Goal: Complete application form: Complete application form

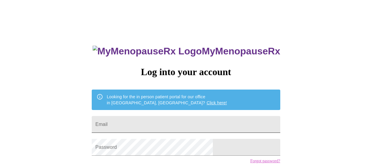
click at [138, 123] on input "Email" at bounding box center [186, 124] width 188 height 17
type input "[EMAIL_ADDRESS][DOMAIN_NAME]"
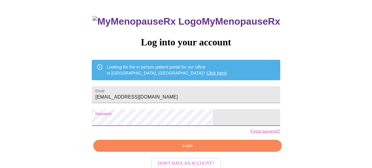
scroll to position [44, 0]
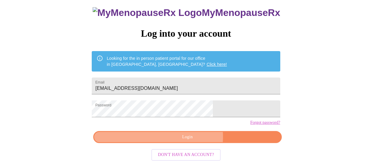
click at [192, 141] on span "Login" at bounding box center [187, 136] width 174 height 7
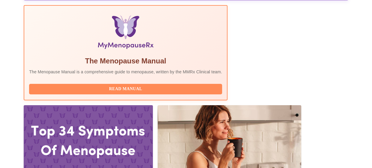
scroll to position [196, 0]
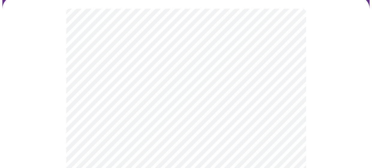
scroll to position [58, 0]
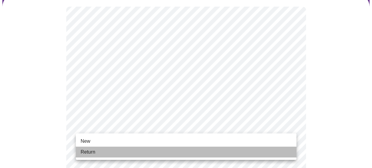
click at [85, 151] on span "Return" at bounding box center [88, 151] width 15 height 7
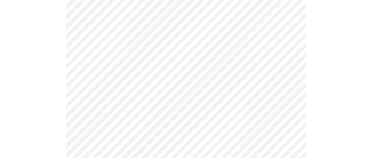
scroll to position [0, 0]
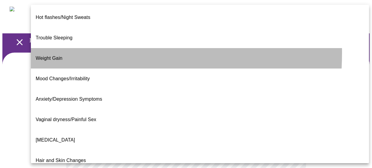
click at [52, 55] on span "Weight Gain" at bounding box center [49, 57] width 27 height 5
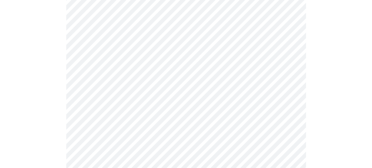
scroll to position [80, 0]
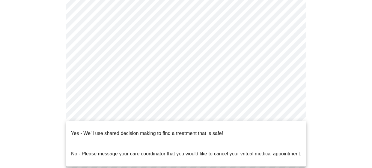
click at [290, 113] on body "MyMenopauseRx Appointments Messaging Labs Uploads Medications Community Refer a…" at bounding box center [185, 104] width 367 height 365
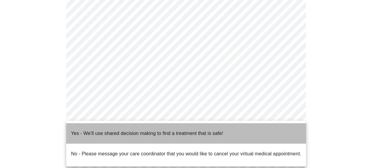
click at [190, 129] on p "Yes - We'll use shared decision making to find a treatment that is safe!" at bounding box center [147, 132] width 152 height 7
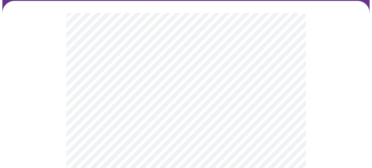
scroll to position [55, 0]
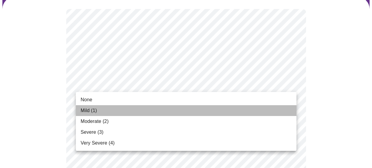
click at [87, 109] on span "Mild (1)" at bounding box center [89, 110] width 16 height 7
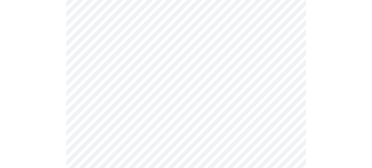
scroll to position [113, 0]
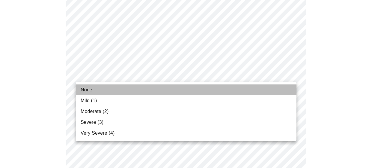
click at [85, 91] on span "None" at bounding box center [87, 89] width 12 height 7
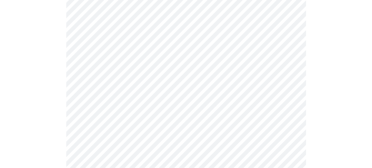
scroll to position [176, 0]
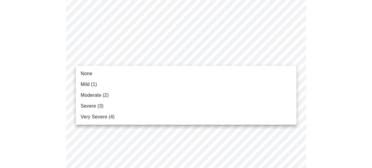
click at [92, 73] on li "None" at bounding box center [186, 73] width 221 height 11
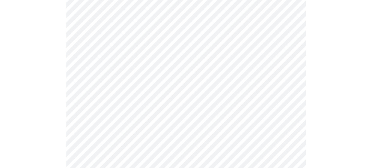
scroll to position [220, 0]
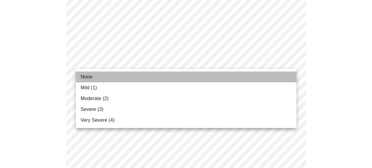
click at [90, 78] on span "None" at bounding box center [87, 76] width 12 height 7
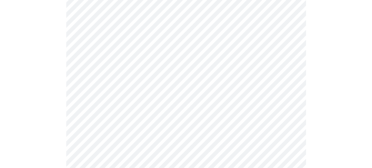
scroll to position [251, 0]
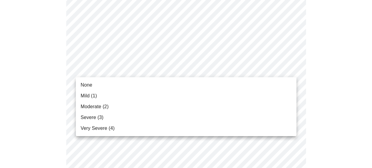
click at [287, 71] on body "MyMenopauseRx Appointments Messaging Labs Uploads Medications Community Refer a…" at bounding box center [185, 137] width 367 height 772
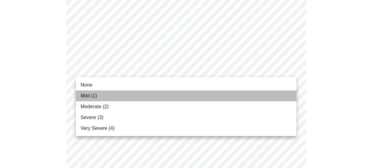
click at [82, 94] on span "Mild (1)" at bounding box center [89, 95] width 16 height 7
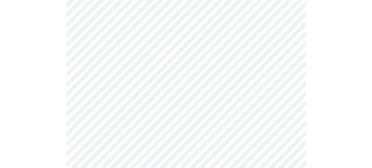
scroll to position [303, 0]
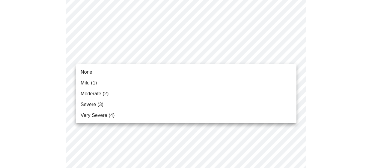
click at [284, 54] on body "MyMenopauseRx Appointments Messaging Labs Uploads Medications Community Refer a…" at bounding box center [185, 81] width 367 height 764
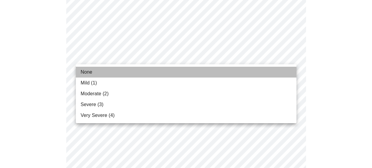
click at [88, 69] on span "None" at bounding box center [87, 71] width 12 height 7
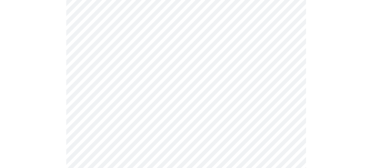
scroll to position [355, 0]
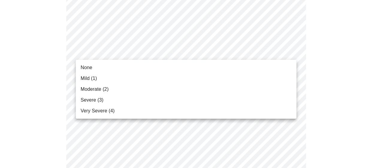
click at [291, 55] on body "MyMenopauseRx Appointments Messaging Labs Uploads Medications Community Refer a…" at bounding box center [185, 24] width 367 height 755
click at [83, 68] on span "None" at bounding box center [87, 67] width 12 height 7
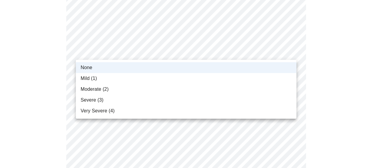
click at [119, 56] on body "MyMenopauseRx Appointments Messaging Labs Uploads Medications Community Refer a…" at bounding box center [185, 20] width 367 height 747
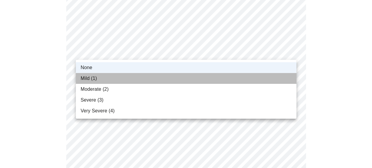
click at [97, 78] on span "Mild (1)" at bounding box center [89, 78] width 16 height 7
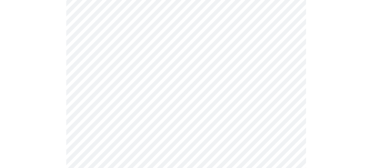
scroll to position [381, 0]
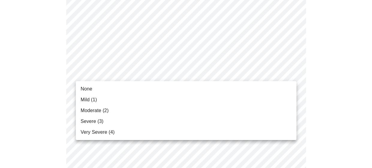
click at [86, 87] on span "None" at bounding box center [87, 88] width 12 height 7
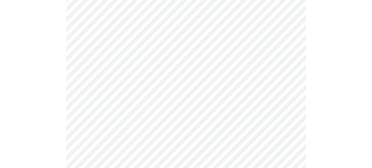
scroll to position [426, 0]
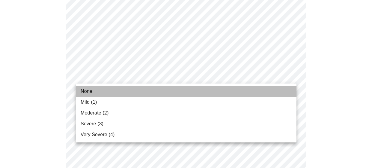
click at [91, 90] on span "None" at bounding box center [87, 91] width 12 height 7
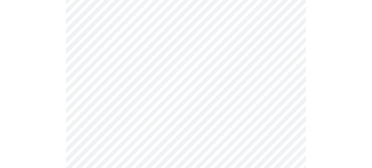
scroll to position [454, 0]
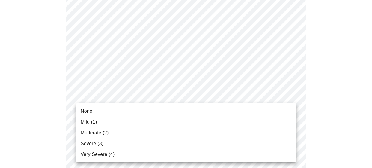
click at [88, 114] on span "None" at bounding box center [87, 110] width 12 height 7
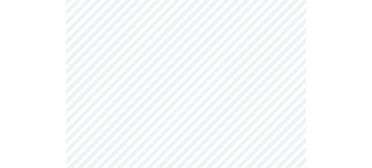
scroll to position [503, 0]
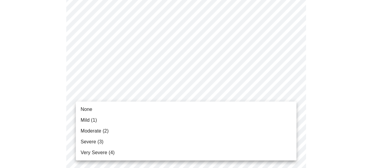
click at [93, 120] on span "Mild (1)" at bounding box center [89, 119] width 16 height 7
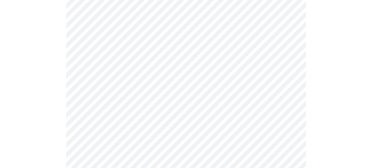
scroll to position [301, 0]
click at [258, 69] on body "MyMenopauseRx Appointments Messaging Labs Uploads Medications Community Refer a…" at bounding box center [185, 1] width 367 height 600
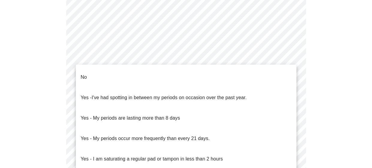
click at [86, 73] on p "No" at bounding box center [84, 76] width 6 height 7
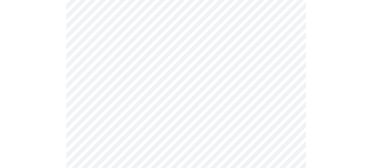
scroll to position [341, 0]
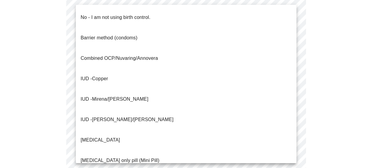
click at [114, 14] on p "No - I am not using birth control." at bounding box center [116, 17] width 70 height 7
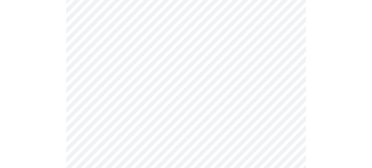
scroll to position [408, 0]
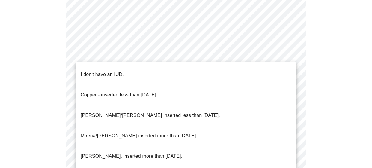
click at [106, 71] on p "I don't have an IUD." at bounding box center [102, 74] width 43 height 7
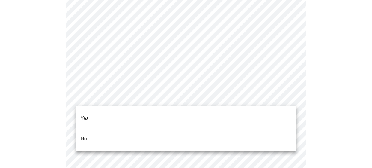
click at [85, 115] on p "Yes" at bounding box center [85, 118] width 8 height 7
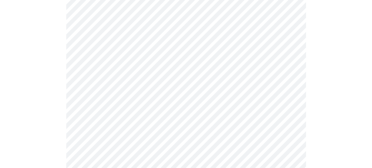
scroll to position [90, 0]
click at [287, 75] on body "MyMenopauseRx Appointments Messaging Labs Uploads Medications Community Refer a…" at bounding box center [185, 137] width 367 height 451
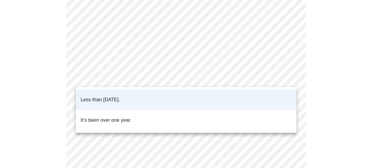
click at [120, 96] on p "Less than [DATE]." at bounding box center [100, 99] width 39 height 7
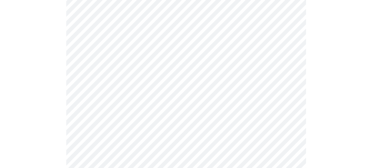
scroll to position [133, 0]
click at [281, 88] on body "MyMenopauseRx Appointments Messaging Labs Uploads Medications Community Refer a…" at bounding box center [185, 95] width 367 height 451
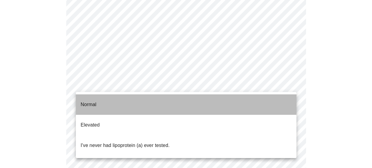
click at [97, 98] on li "Normal" at bounding box center [186, 104] width 221 height 20
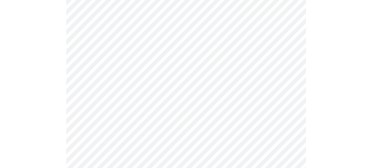
scroll to position [1560, 0]
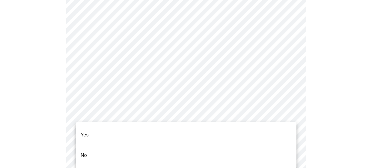
click at [81, 151] on p "No" at bounding box center [84, 154] width 6 height 7
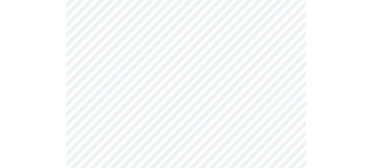
scroll to position [615, 0]
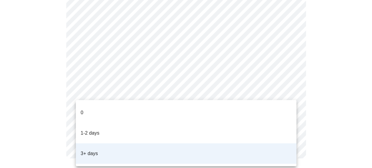
click at [321, 112] on div at bounding box center [186, 84] width 372 height 168
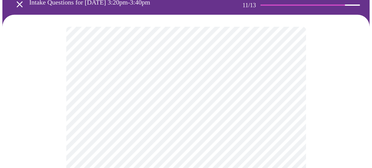
scroll to position [47, 0]
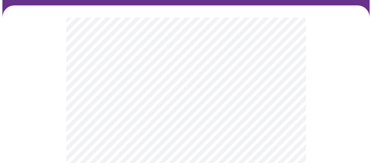
click at [52, 97] on div at bounding box center [185, 89] width 367 height 169
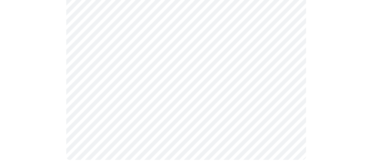
scroll to position [392, 0]
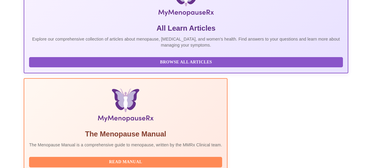
scroll to position [123, 0]
